Goal: Task Accomplishment & Management: Complete application form

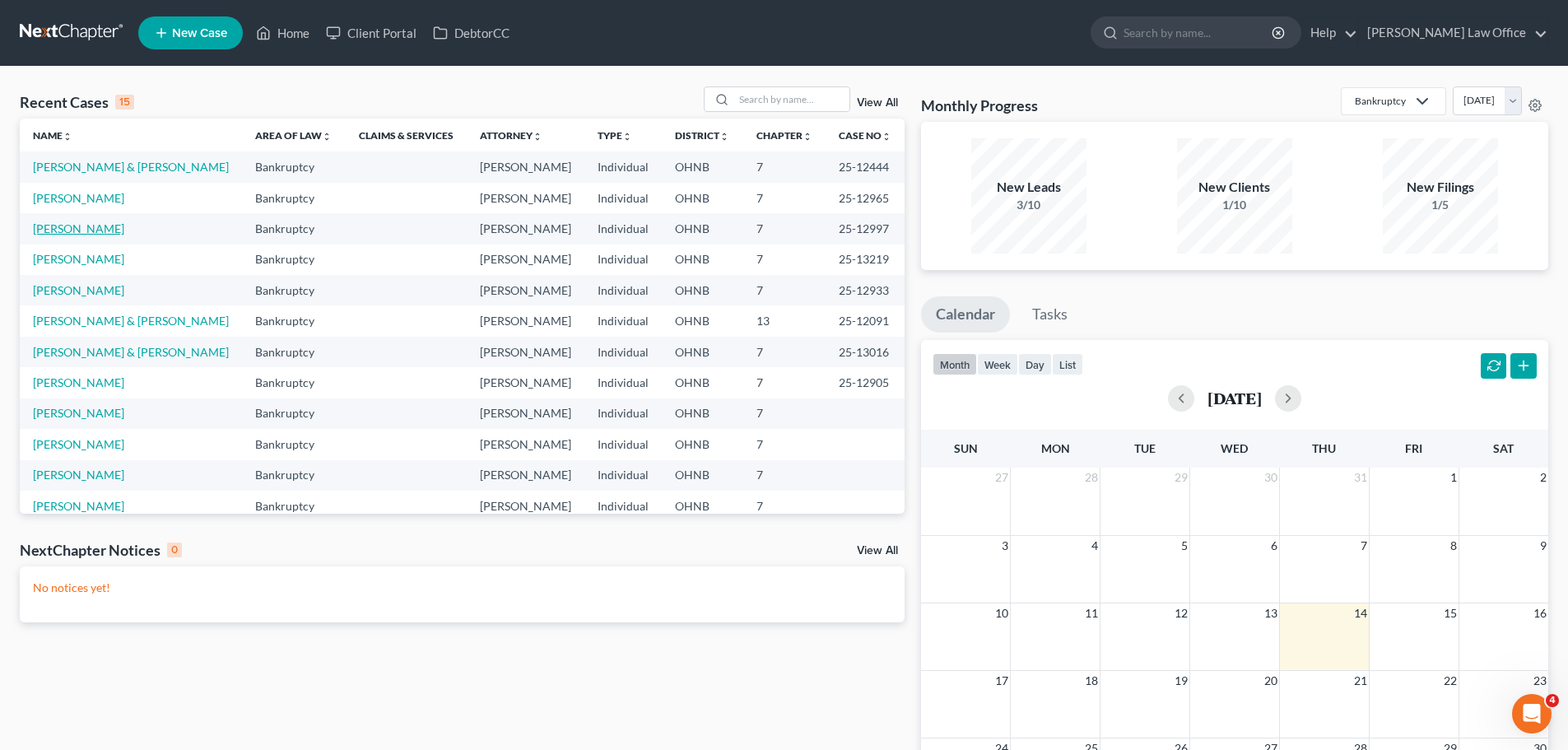
click at [97, 230] on link "[PERSON_NAME]" at bounding box center [79, 228] width 91 height 14
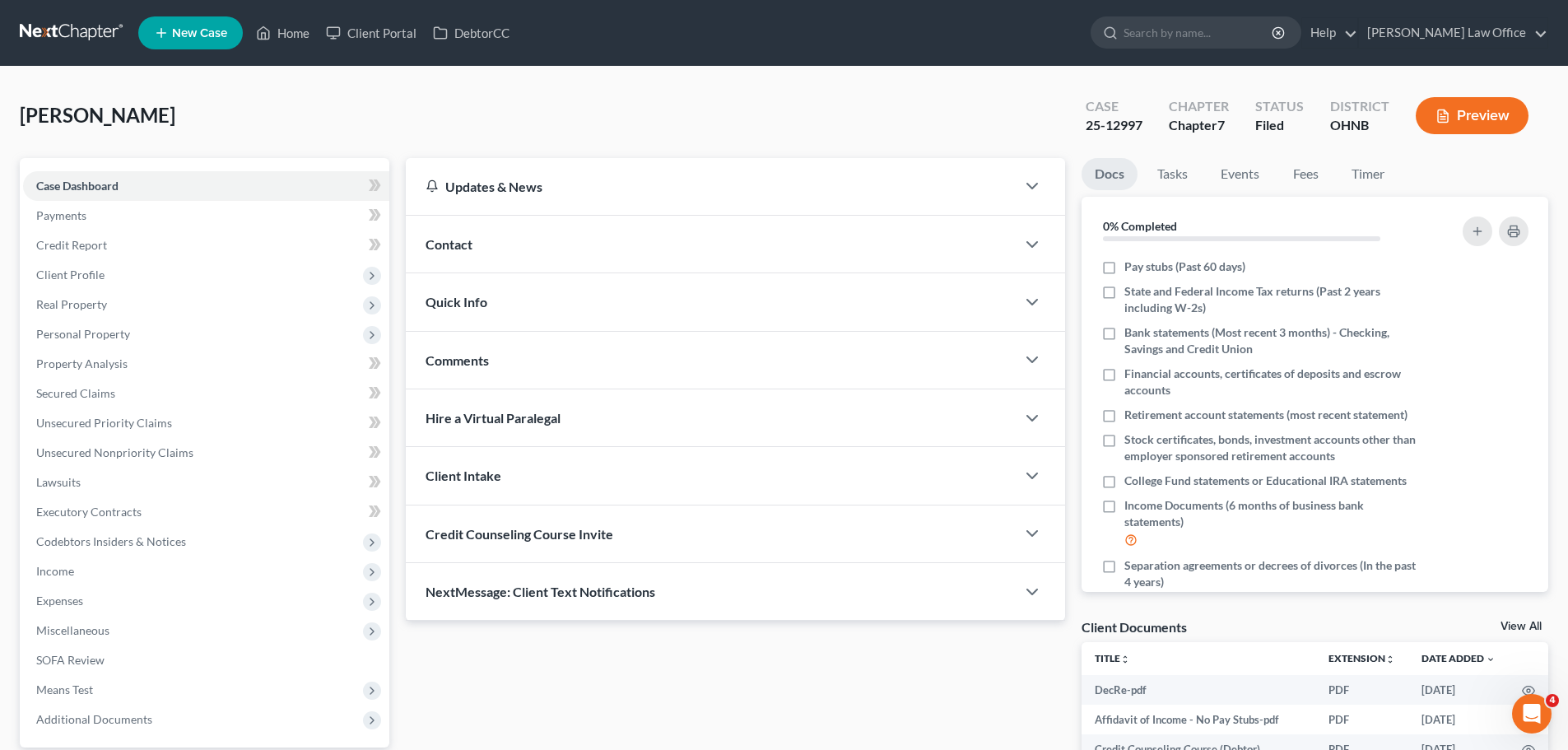
drag, startPoint x: 84, startPoint y: 330, endPoint x: 240, endPoint y: 379, distance: 163.5
click at [86, 330] on span "Personal Property" at bounding box center [83, 334] width 94 height 14
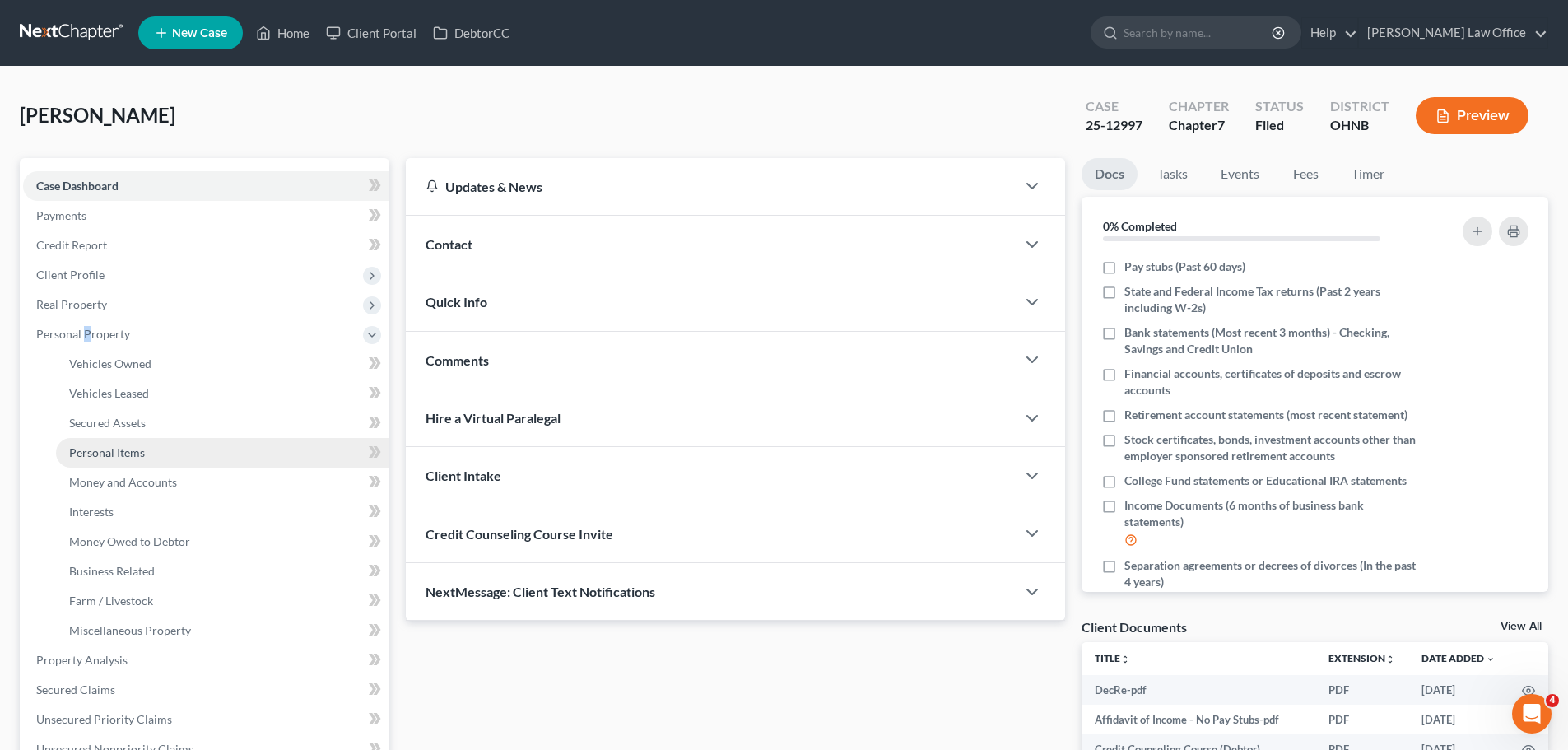
click at [134, 448] on span "Personal Items" at bounding box center [107, 452] width 76 height 14
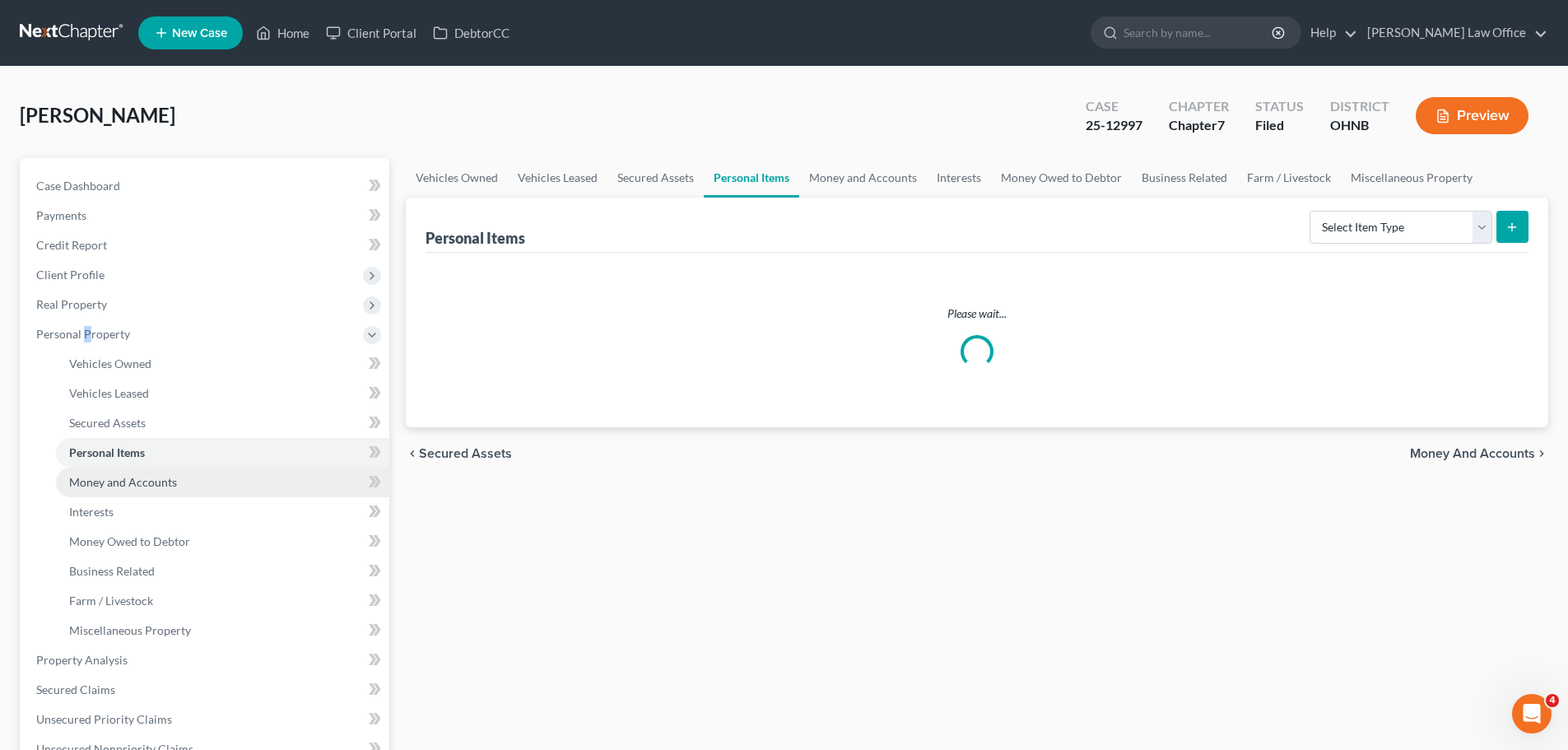
click at [160, 481] on span "Money and Accounts" at bounding box center [123, 481] width 108 height 14
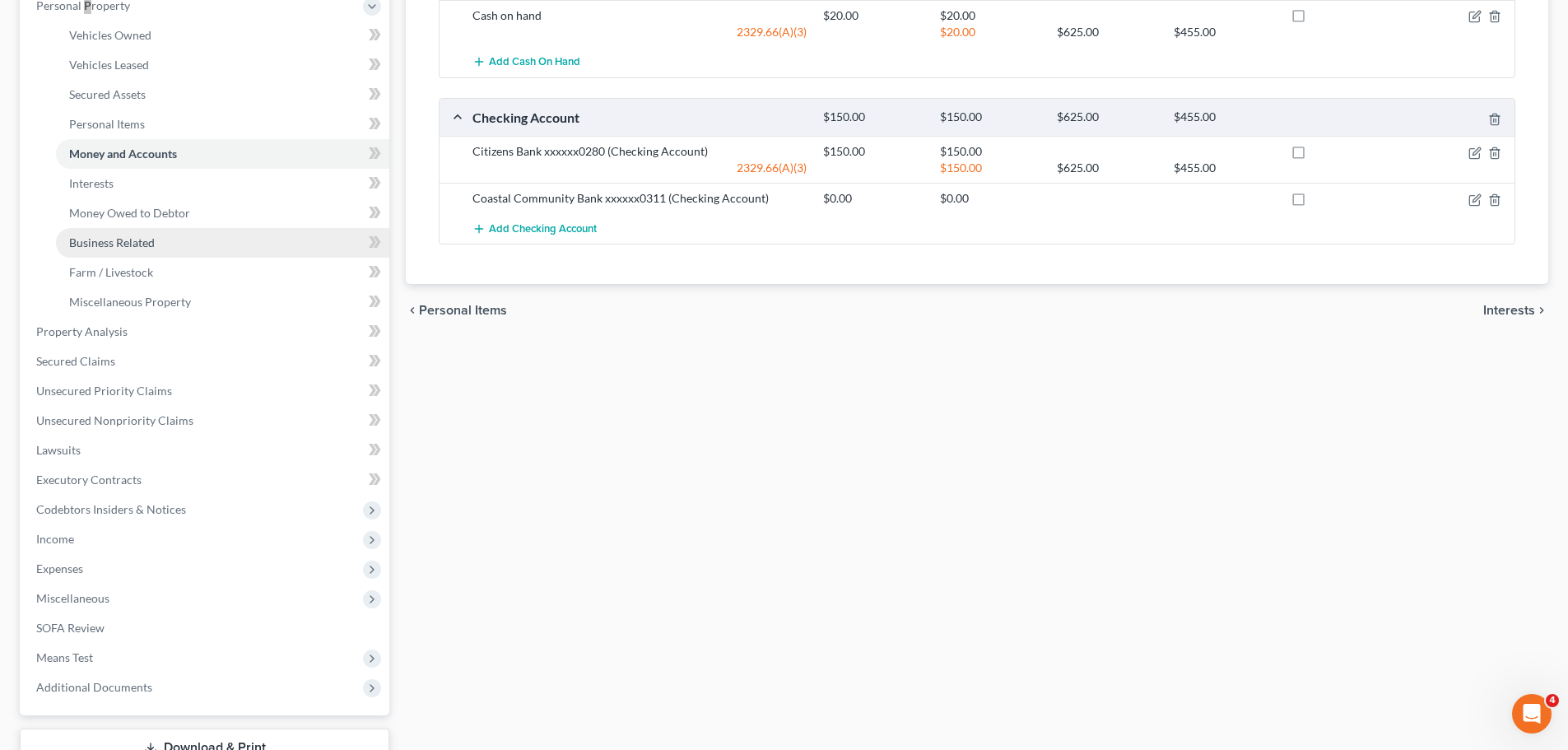
scroll to position [329, 0]
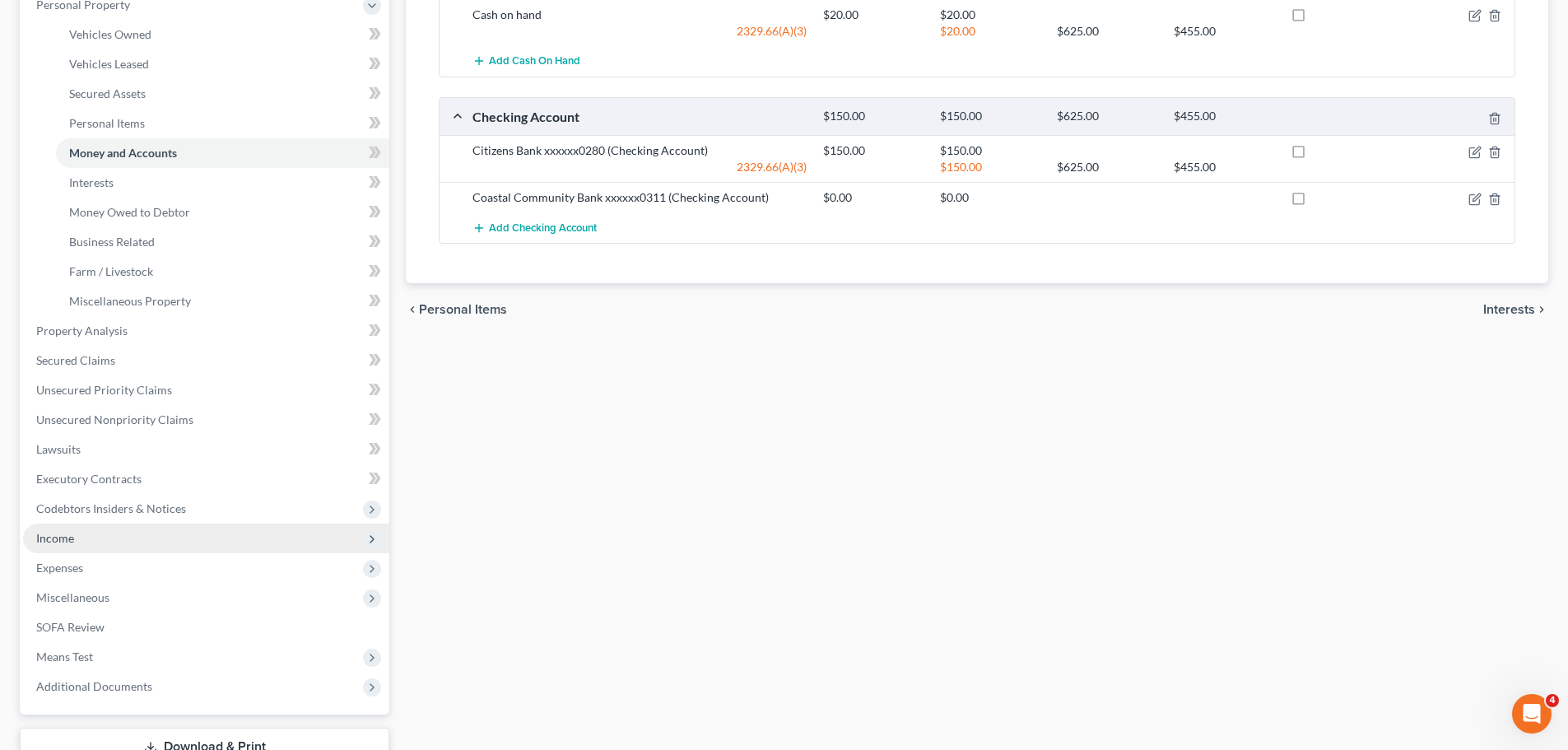
click at [101, 539] on span "Income" at bounding box center [206, 538] width 367 height 30
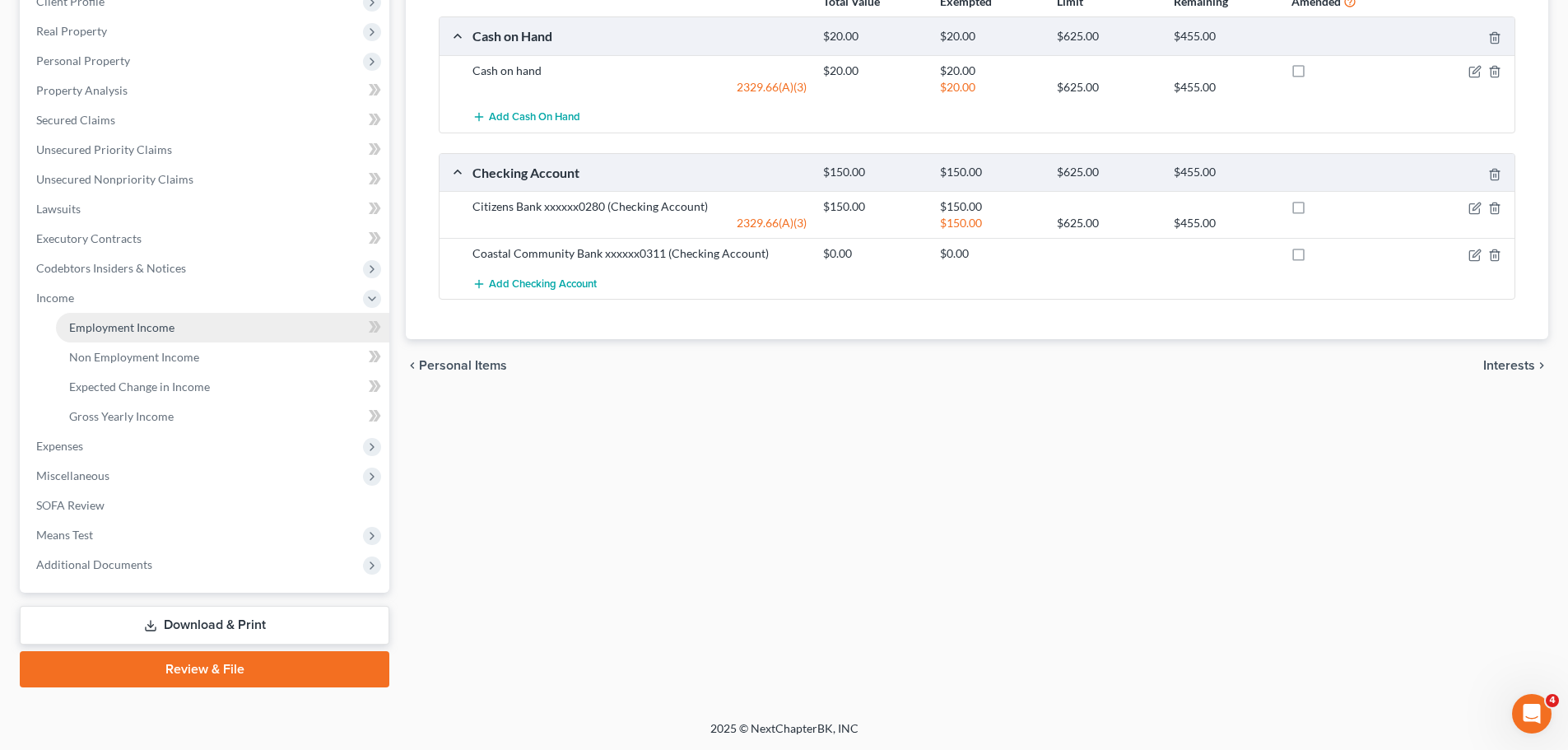
click at [141, 330] on span "Employment Income" at bounding box center [122, 327] width 106 height 14
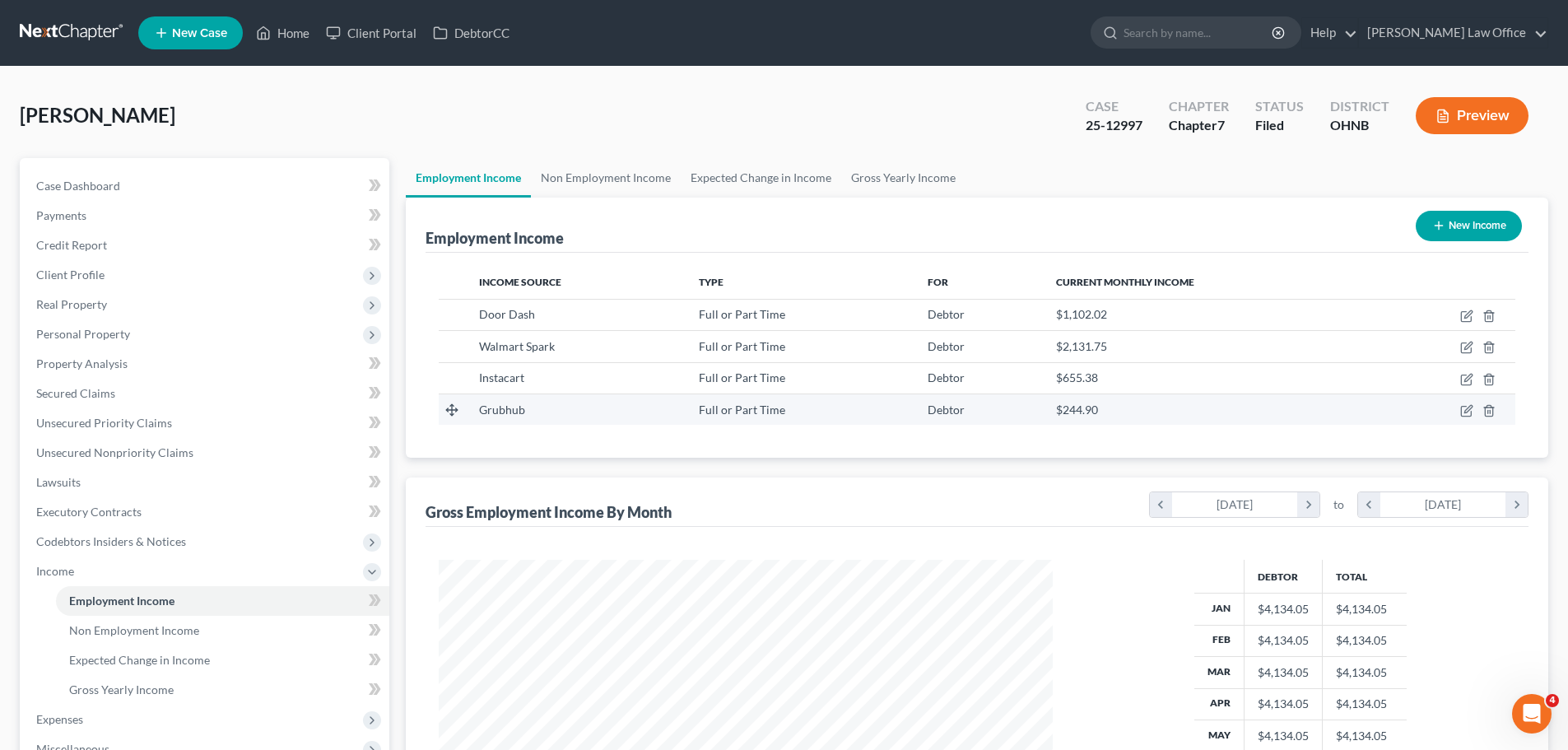
scroll to position [307, 647]
